Goal: Information Seeking & Learning: Learn about a topic

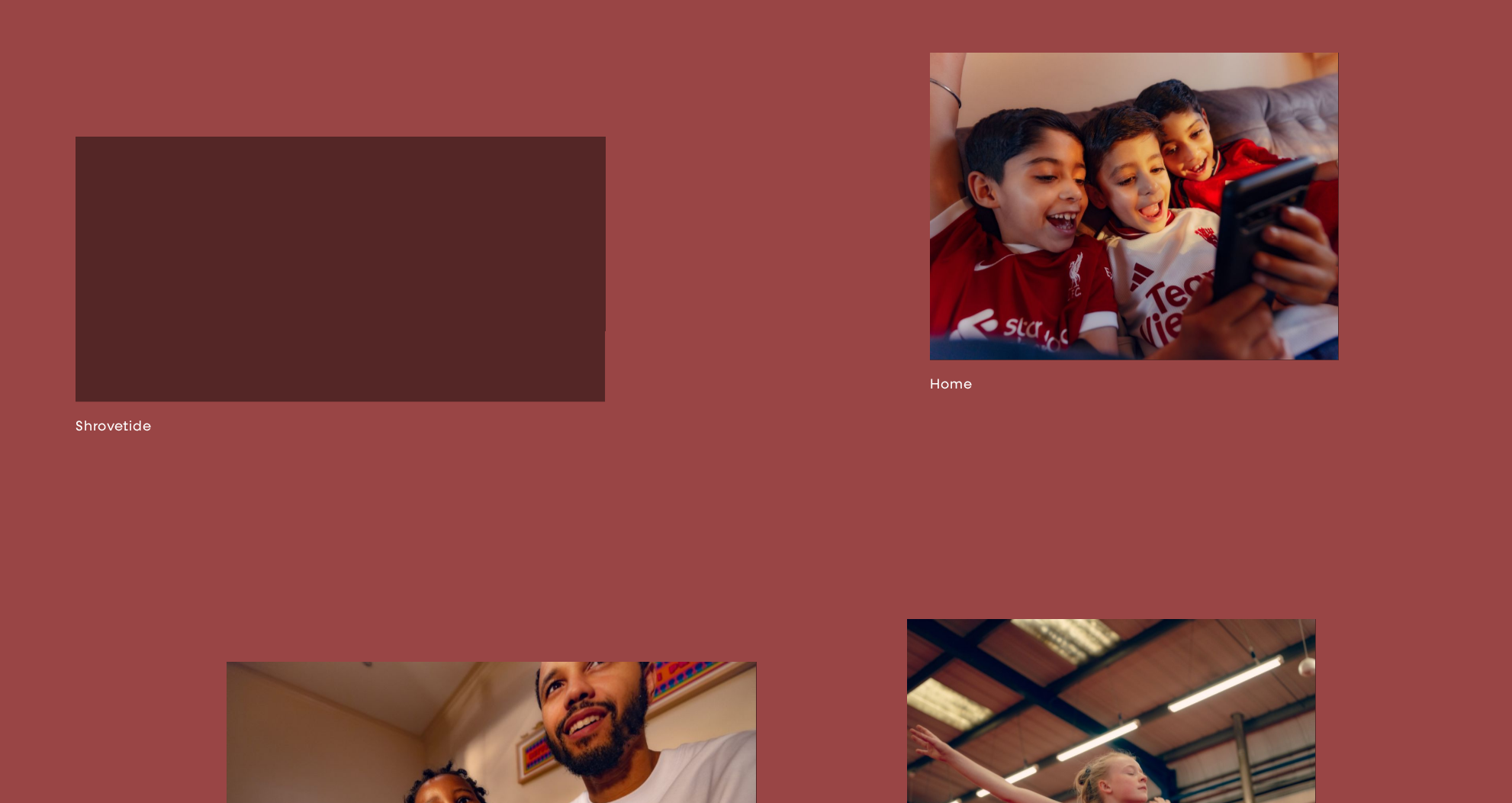
scroll to position [2371, 0]
click at [109, 432] on link at bounding box center [340, 284] width 529 height 298
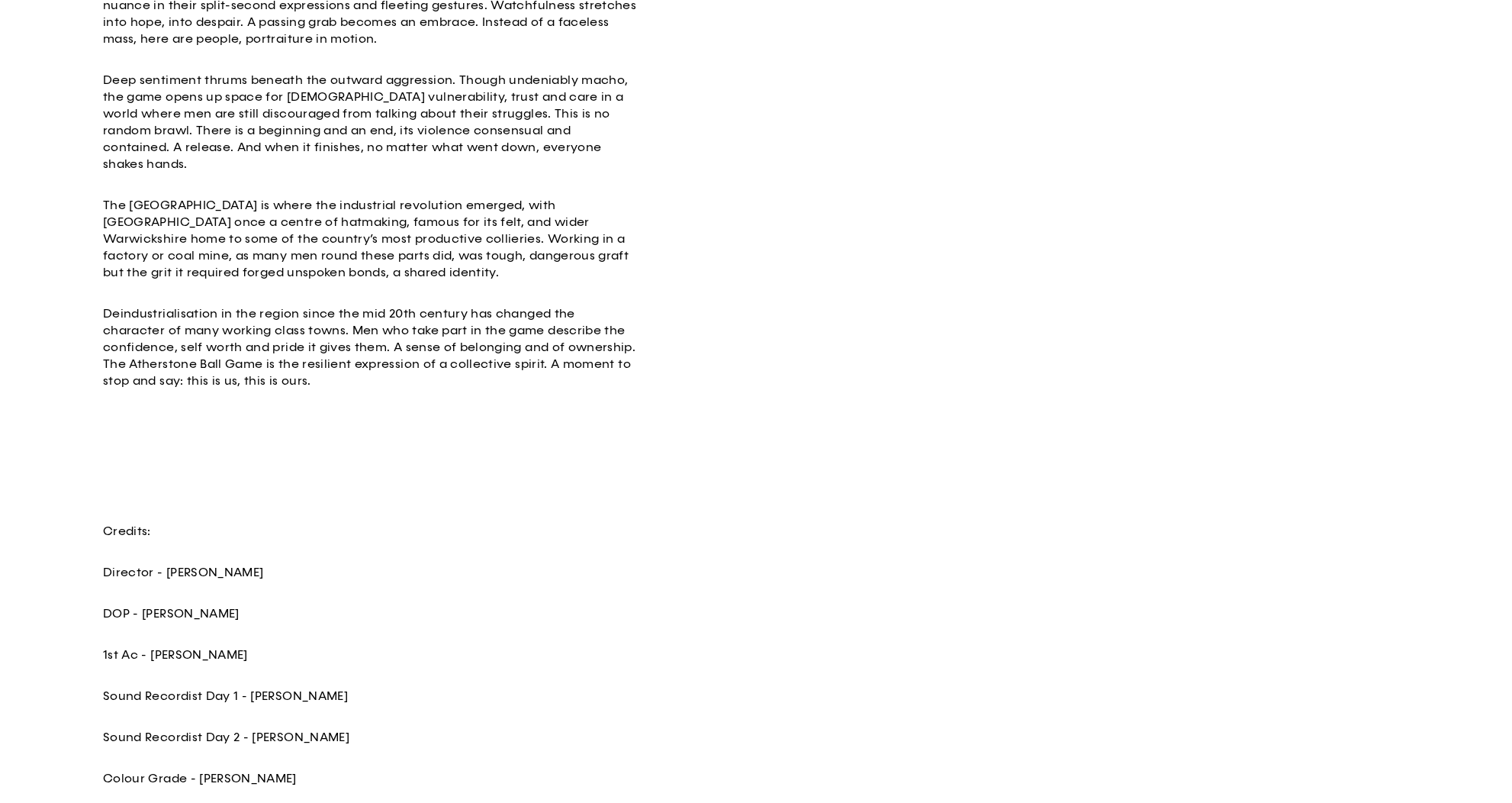
scroll to position [528, 0]
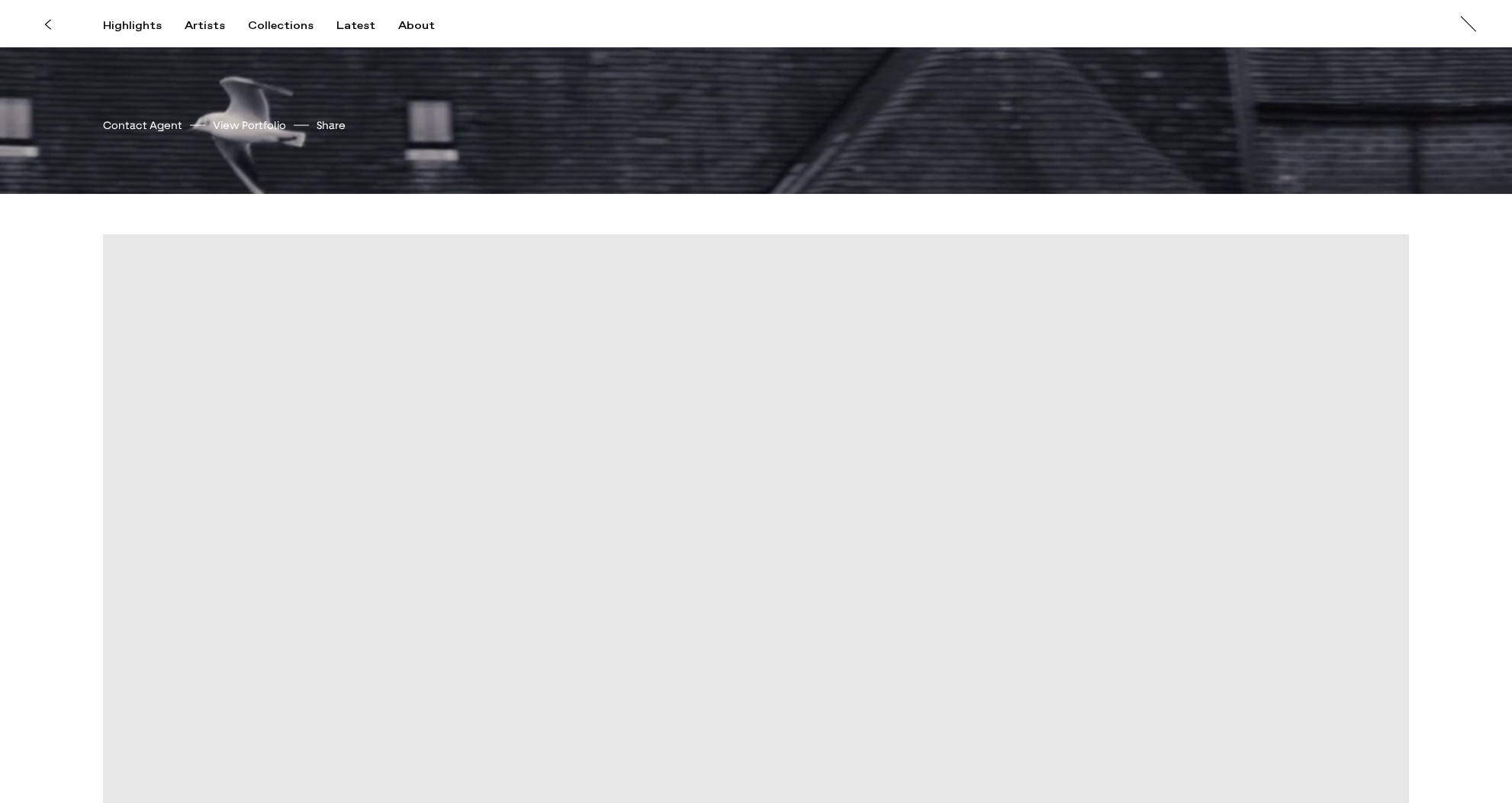
click at [49, 18] on icon at bounding box center [48, 24] width 7 height 13
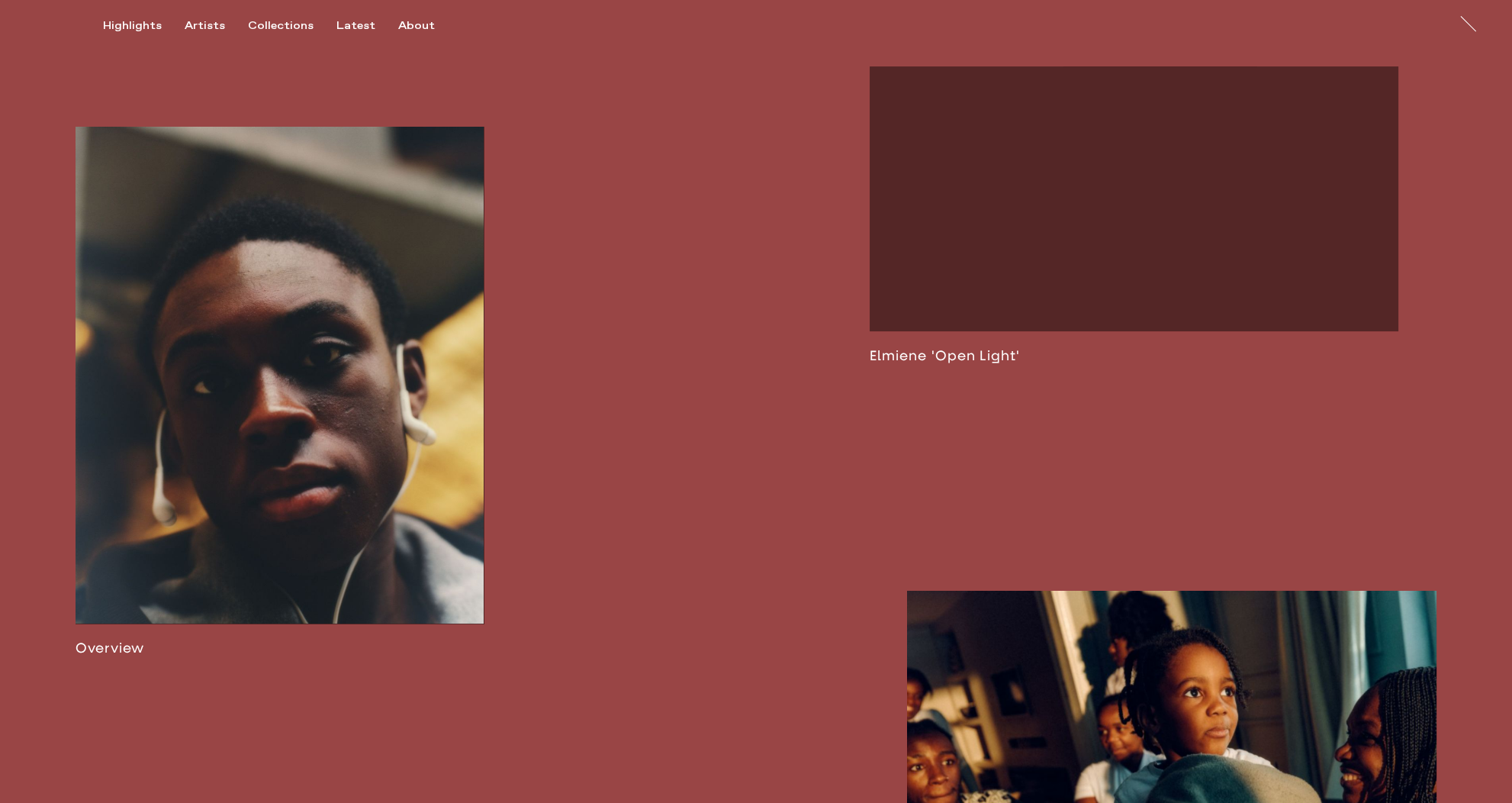
scroll to position [999, 0]
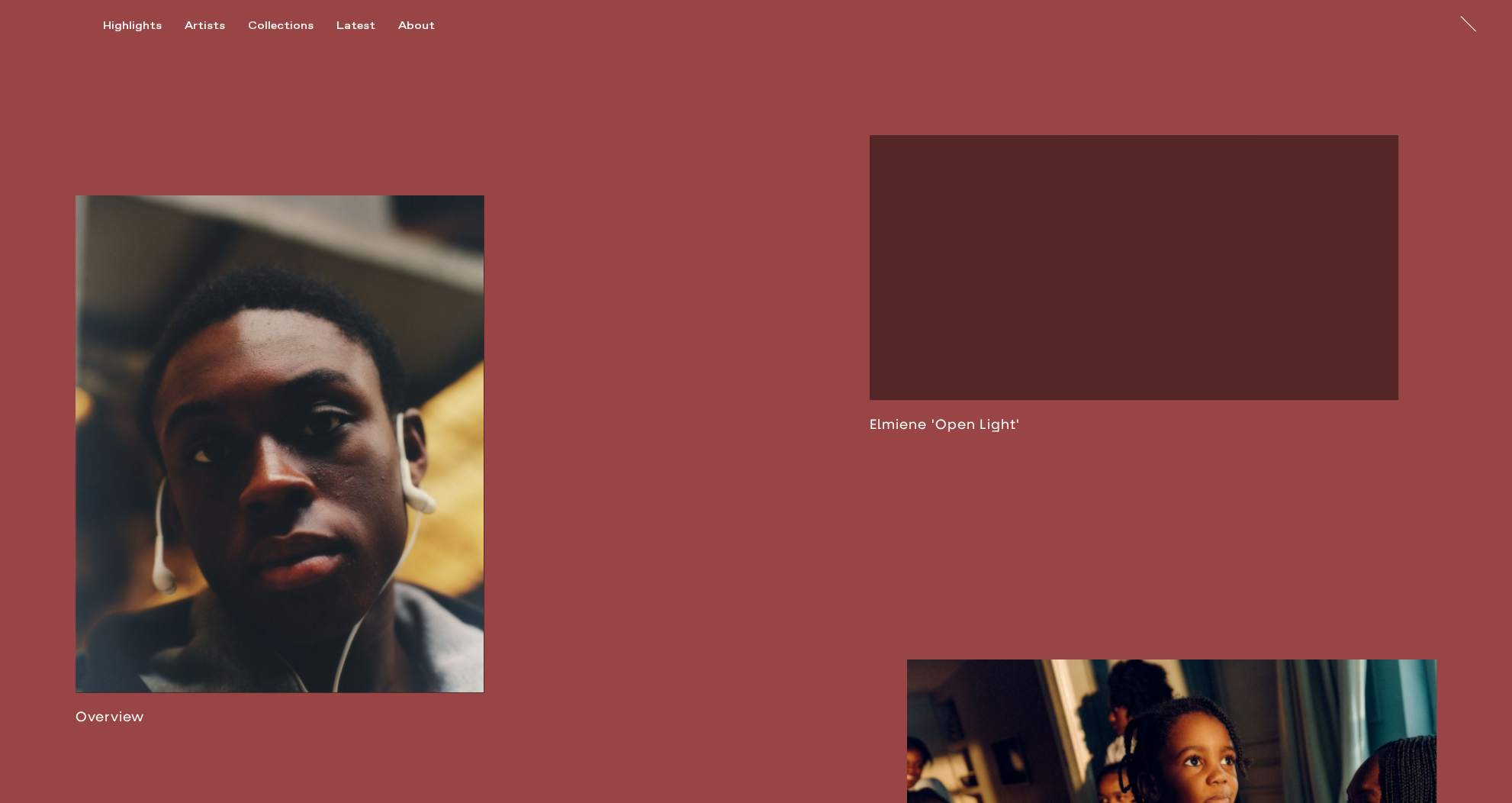
click at [418, 389] on link at bounding box center [279, 460] width 408 height 529
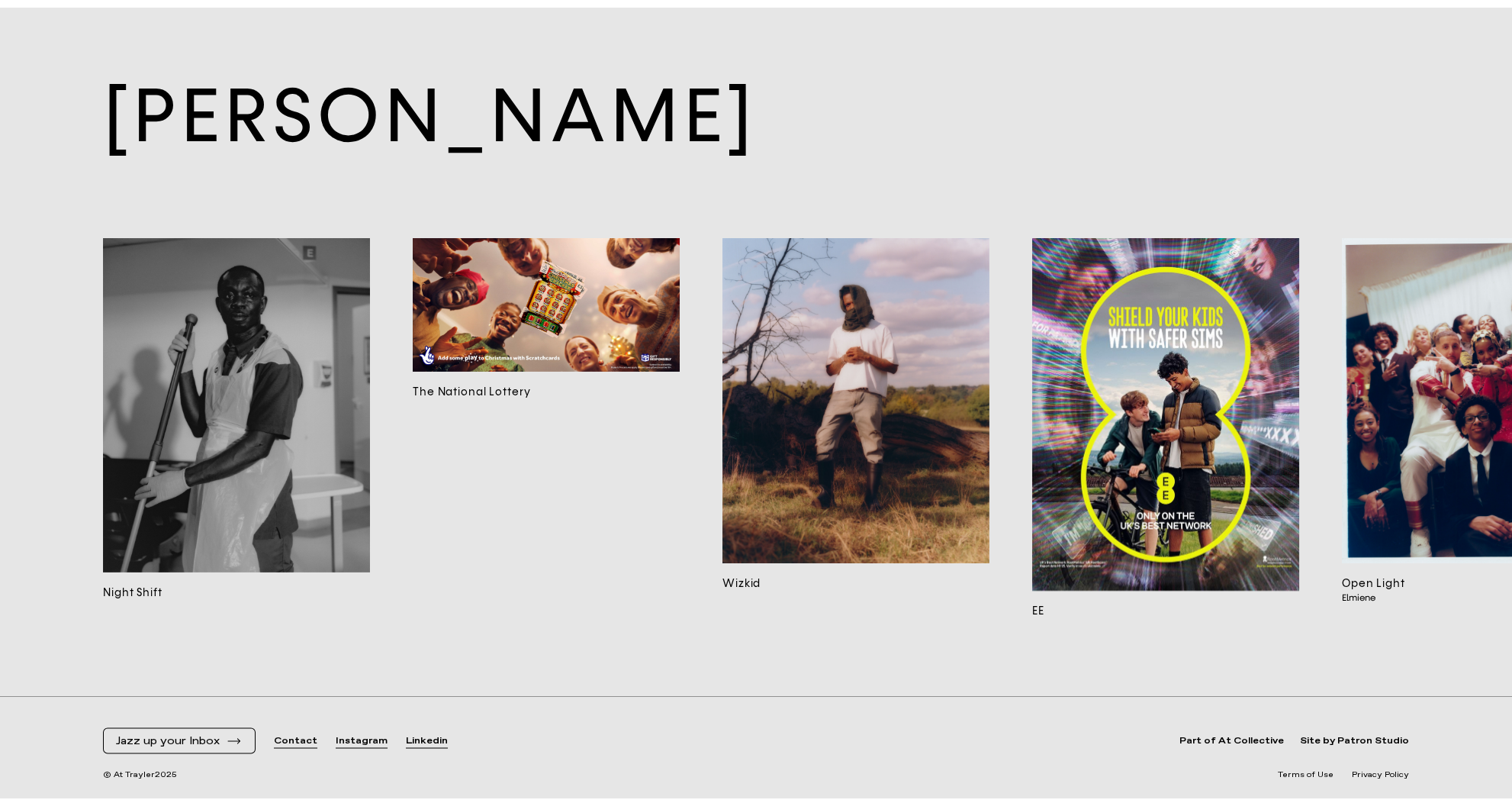
scroll to position [17775, 0]
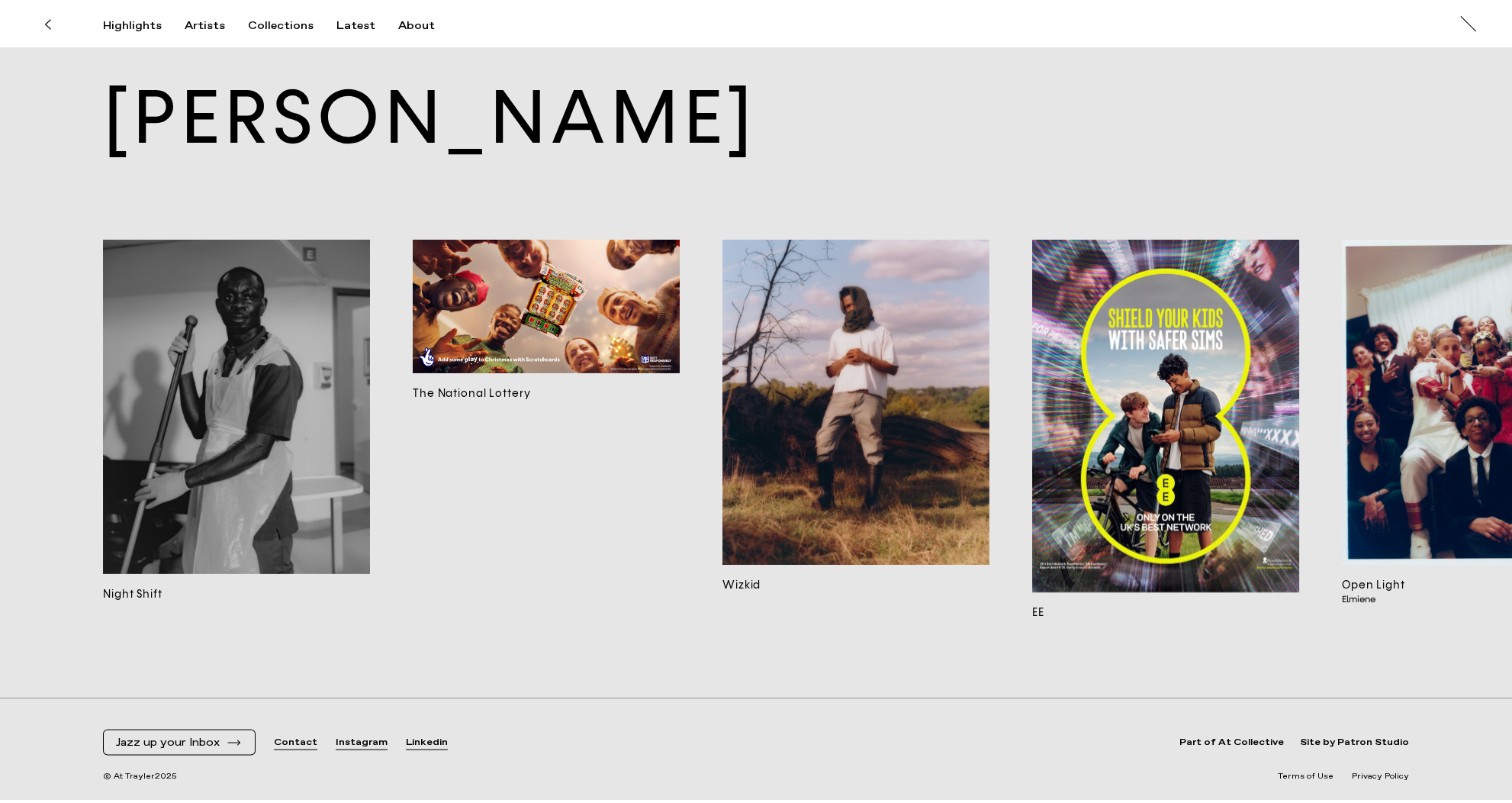
click at [259, 433] on img at bounding box center [237, 406] width 267 height 335
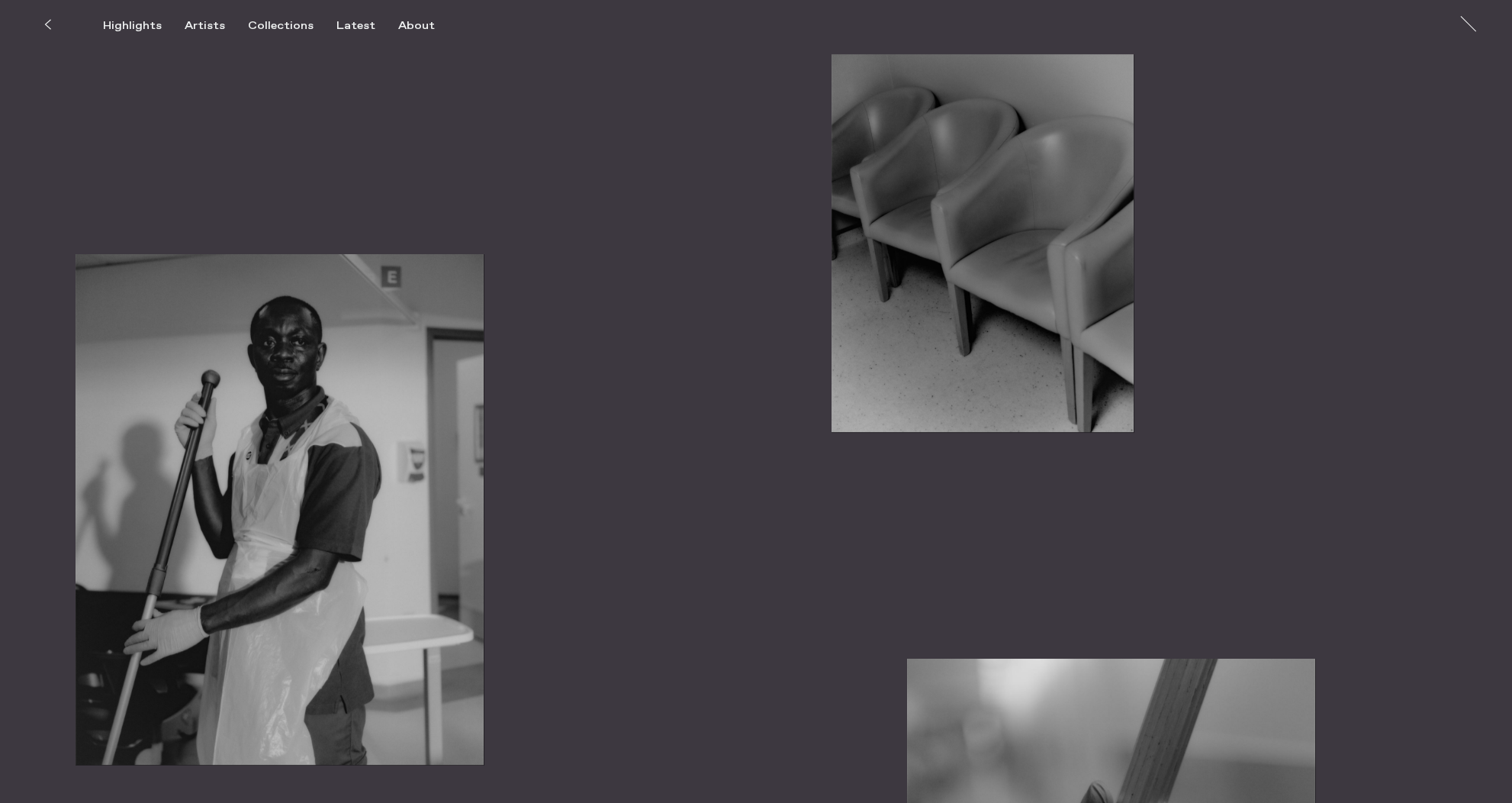
scroll to position [2063, 0]
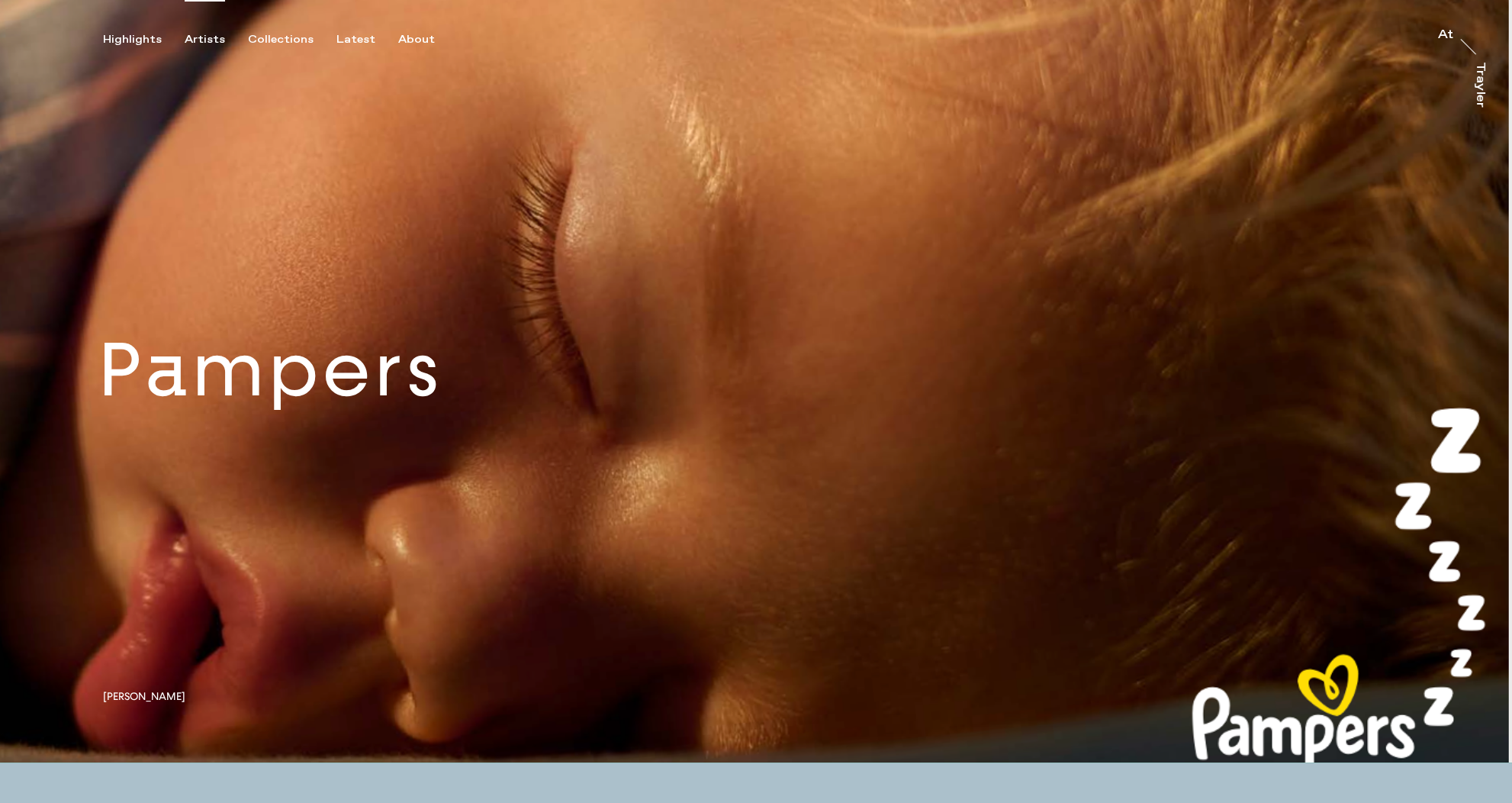
click at [209, 39] on div "Artists" at bounding box center [204, 39] width 40 height 13
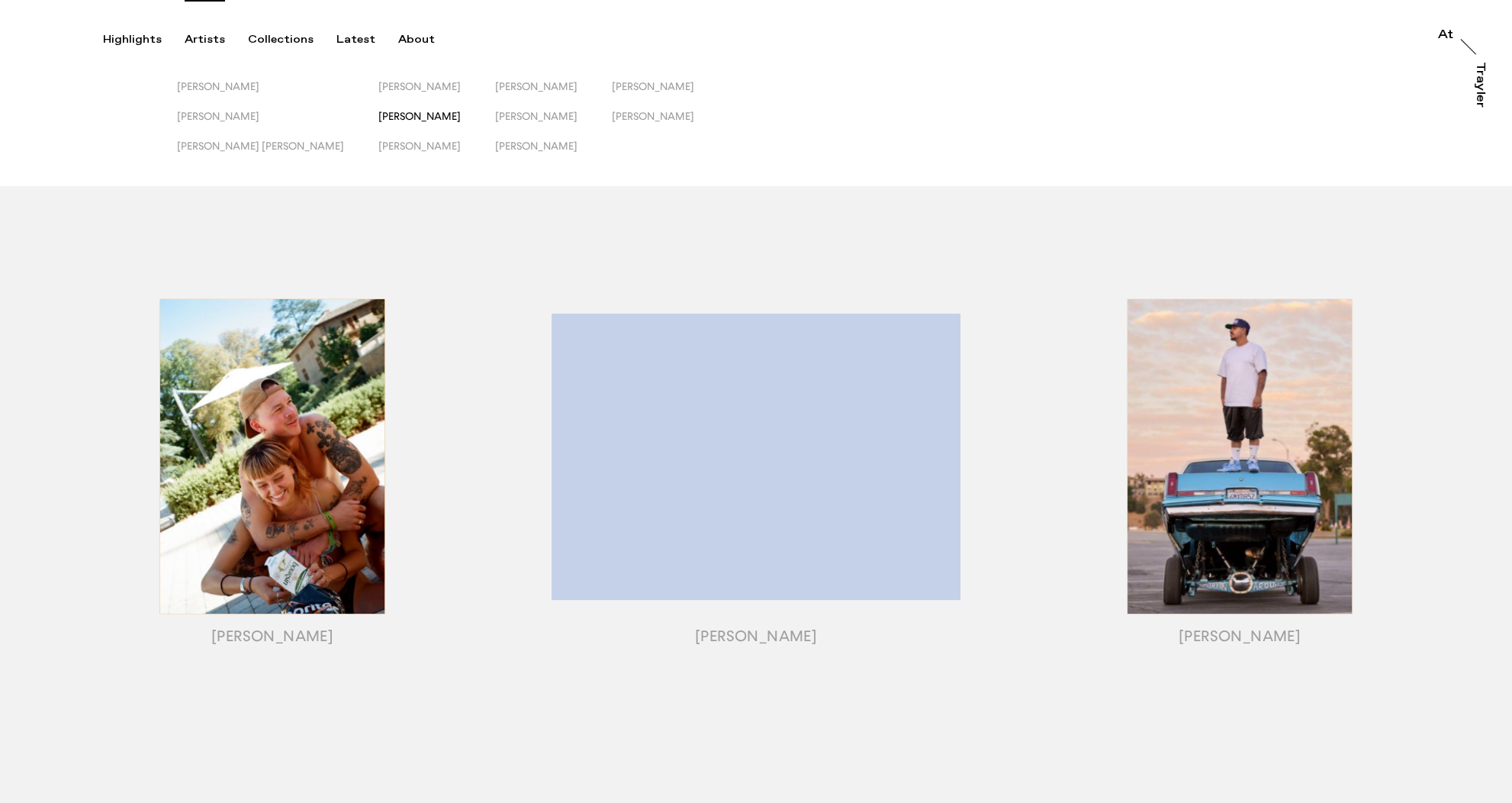
click at [378, 119] on span "[PERSON_NAME]" at bounding box center [420, 116] width 83 height 13
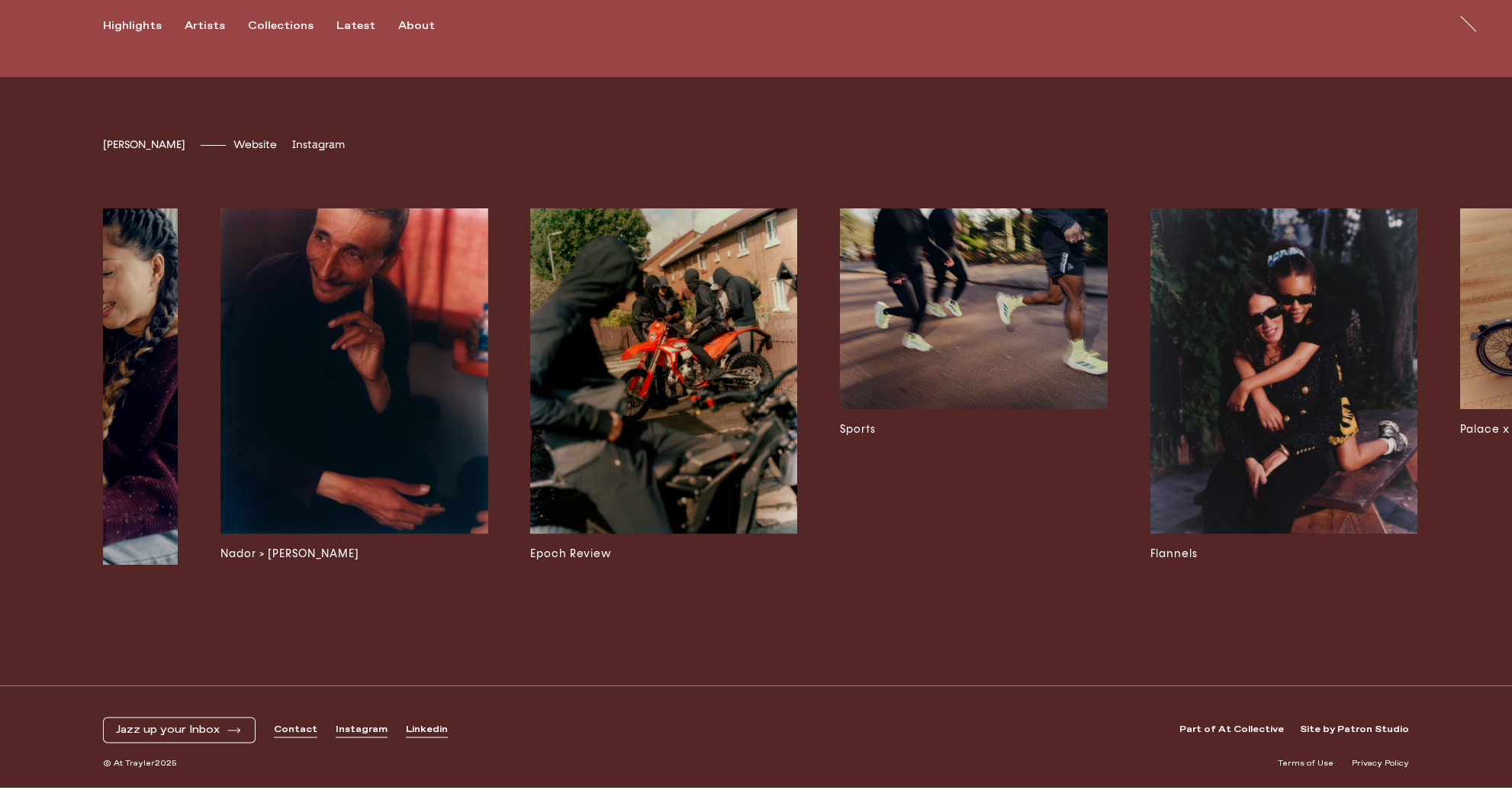
scroll to position [0, 5446]
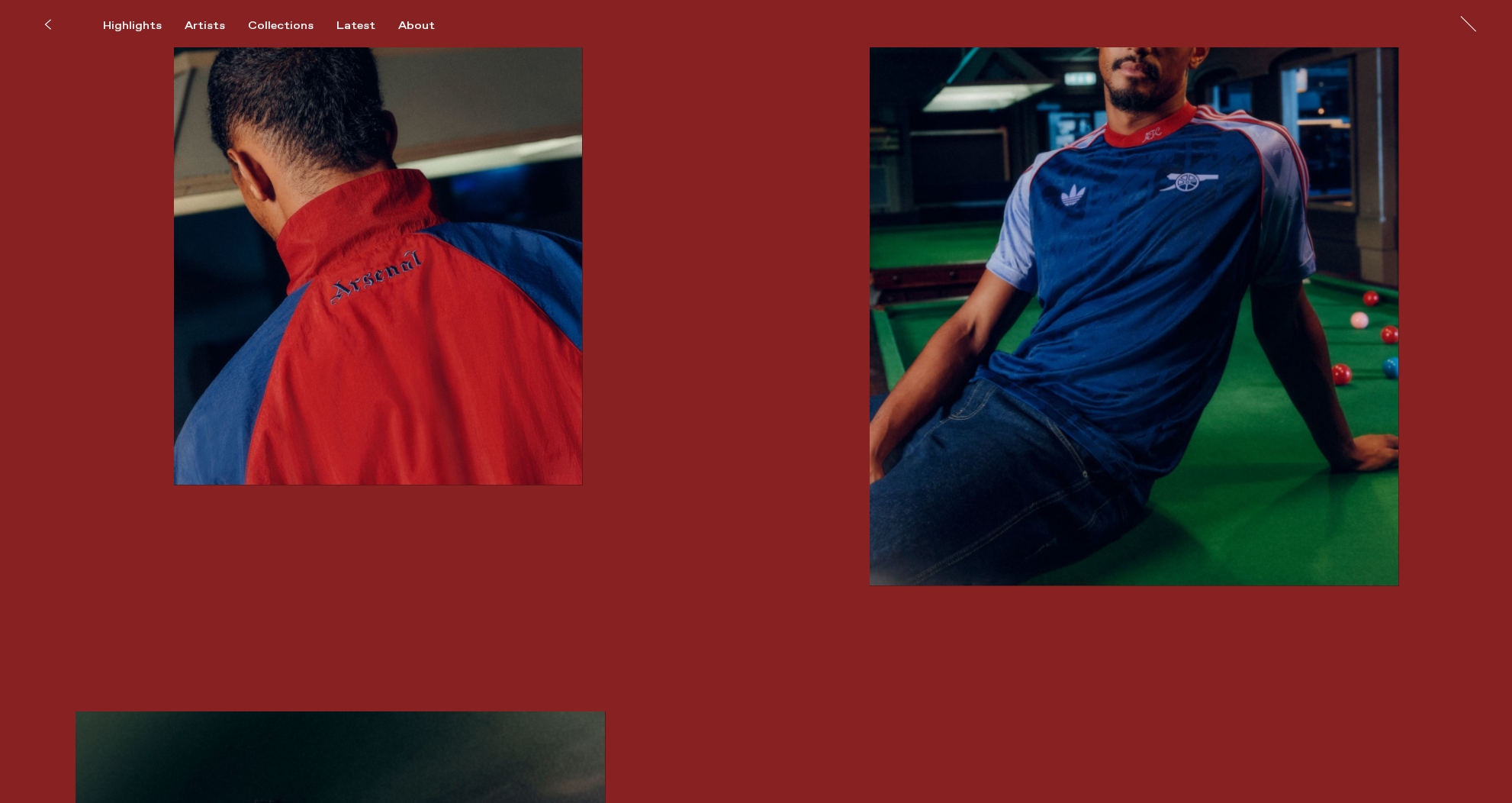
scroll to position [1094, 0]
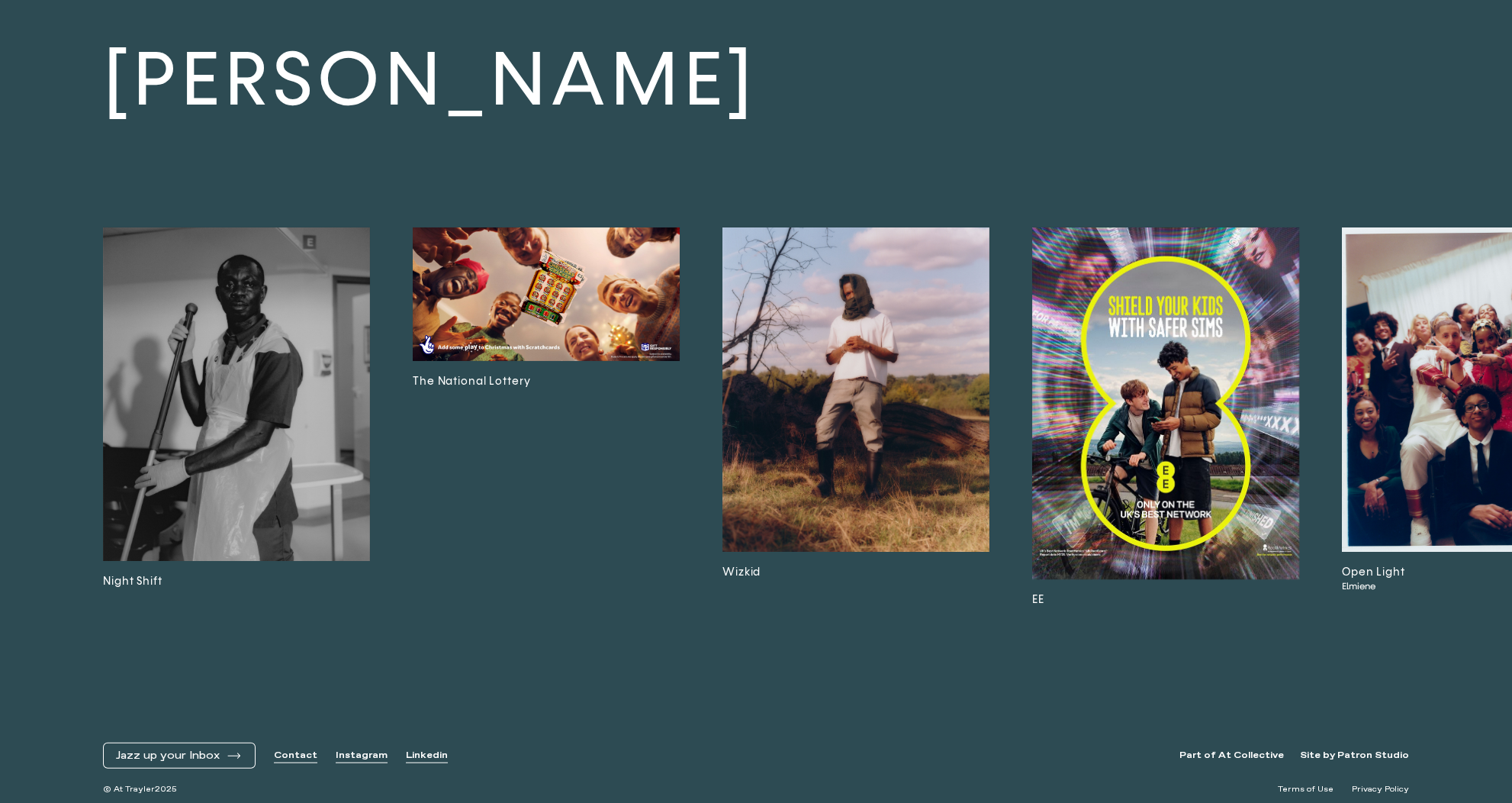
scroll to position [7694, 0]
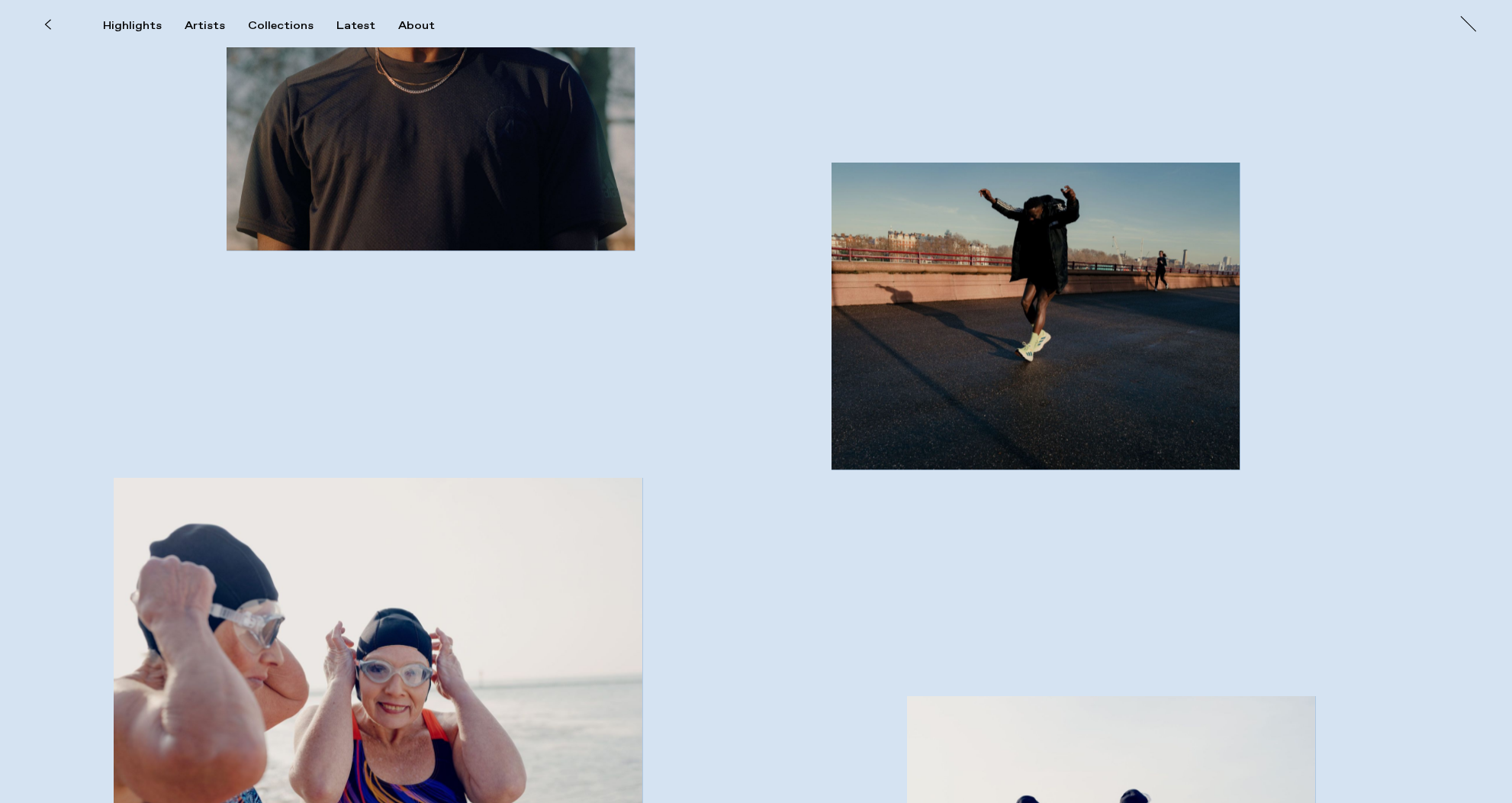
scroll to position [3482, 0]
